Goal: Transaction & Acquisition: Book appointment/travel/reservation

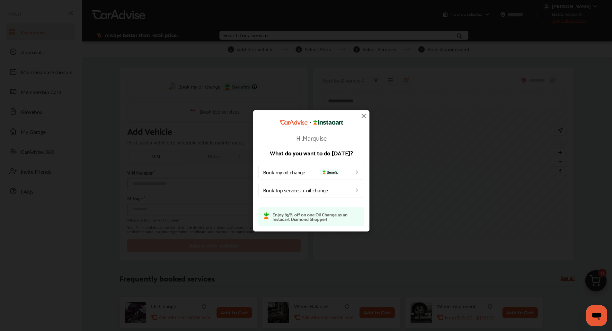
click at [292, 217] on p "Enjoy 85% off on one Oil Change as an Instacart Diamond Shopper!" at bounding box center [315, 216] width 87 height 9
click at [346, 171] on link "Book my oil change Benefit" at bounding box center [311, 171] width 106 height 15
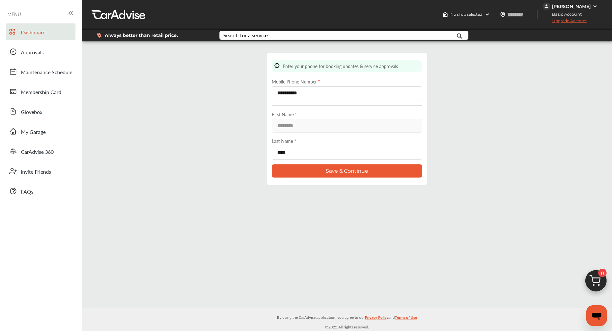
click at [29, 34] on span "Dashboard" at bounding box center [33, 33] width 25 height 8
